Goal: Transaction & Acquisition: Obtain resource

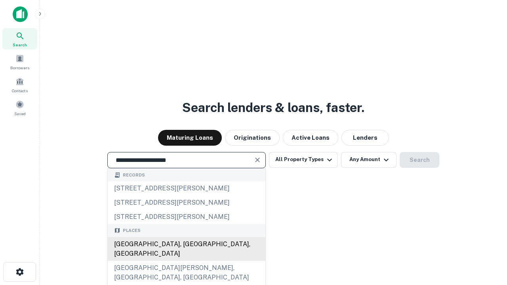
click at [186, 261] on div "[GEOGRAPHIC_DATA], [GEOGRAPHIC_DATA], [GEOGRAPHIC_DATA]" at bounding box center [187, 249] width 158 height 24
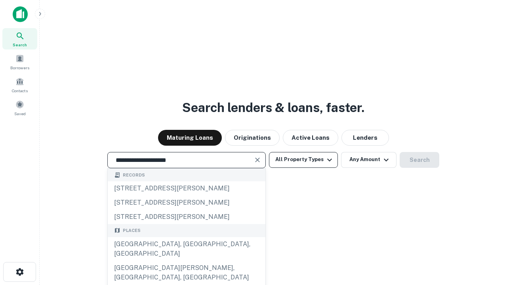
type input "**********"
click at [304, 160] on button "All Property Types" at bounding box center [303, 160] width 69 height 16
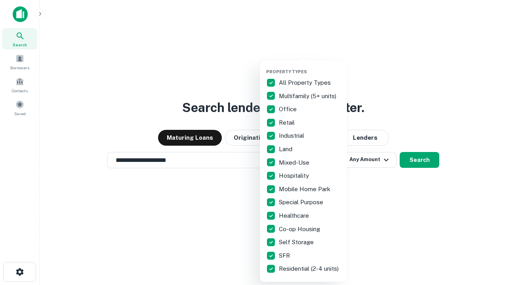
click at [310, 67] on button "button" at bounding box center [309, 67] width 87 height 0
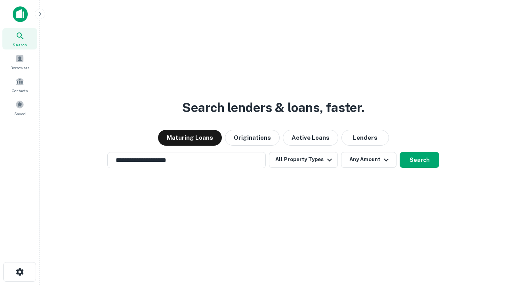
scroll to position [12, 0]
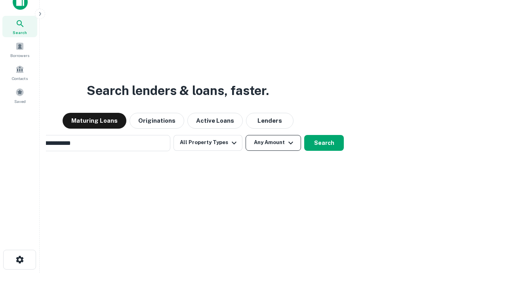
click at [246, 135] on button "Any Amount" at bounding box center [273, 143] width 55 height 16
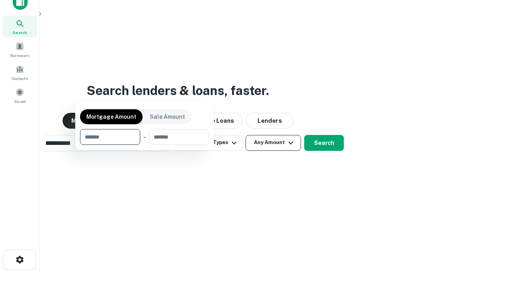
scroll to position [13, 0]
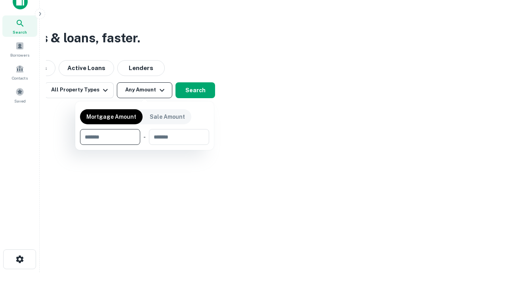
type input "*******"
click at [145, 145] on button "button" at bounding box center [144, 145] width 129 height 0
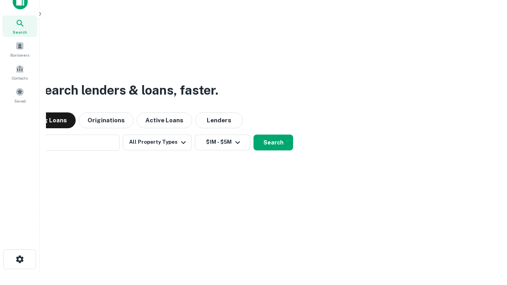
scroll to position [12, 0]
click at [254, 135] on button "Search" at bounding box center [274, 143] width 40 height 16
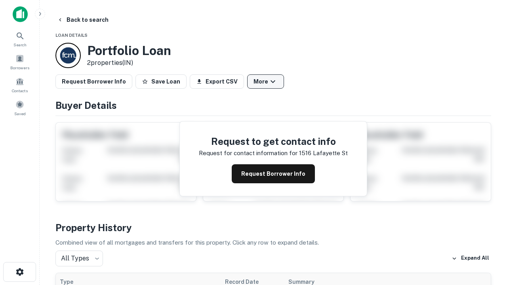
click at [266, 82] on button "More" at bounding box center [265, 82] width 37 height 14
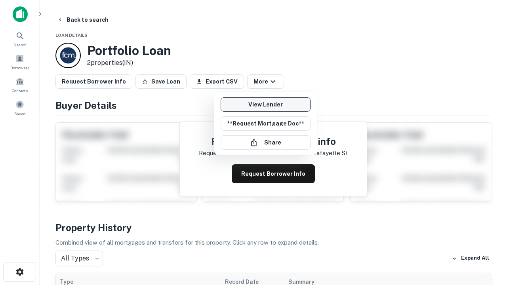
click at [266, 105] on link "View Lender" at bounding box center [266, 105] width 90 height 14
